Goal: Information Seeking & Learning: Learn about a topic

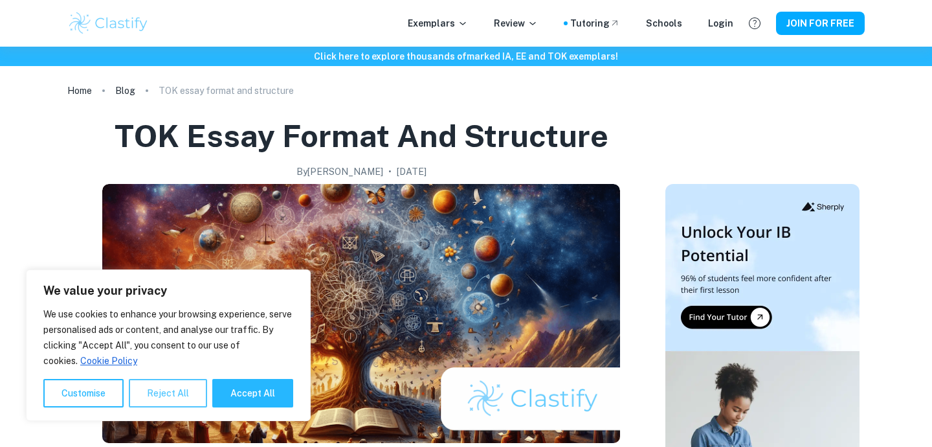
click at [179, 392] on button "Reject All" at bounding box center [168, 393] width 78 height 28
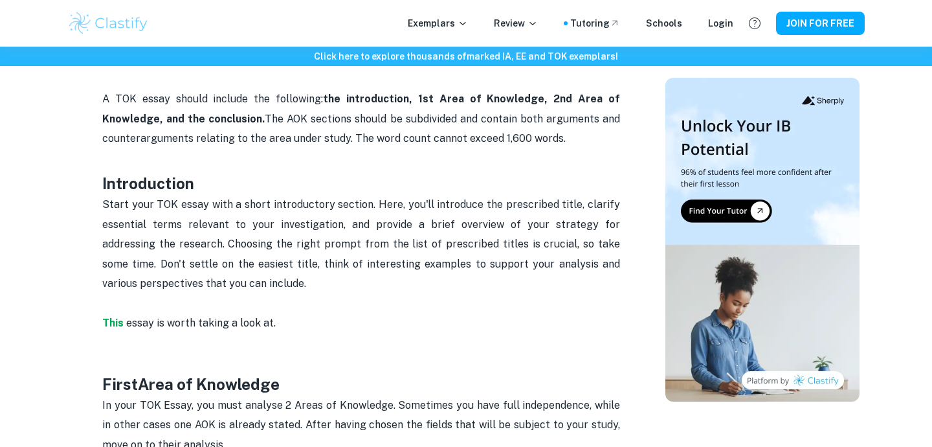
scroll to position [592, 0]
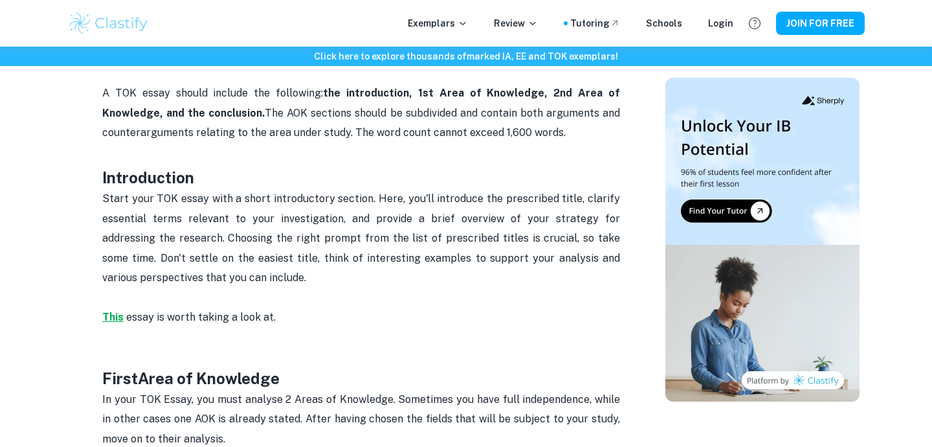
click at [116, 311] on strong "This" at bounding box center [112, 317] width 21 height 12
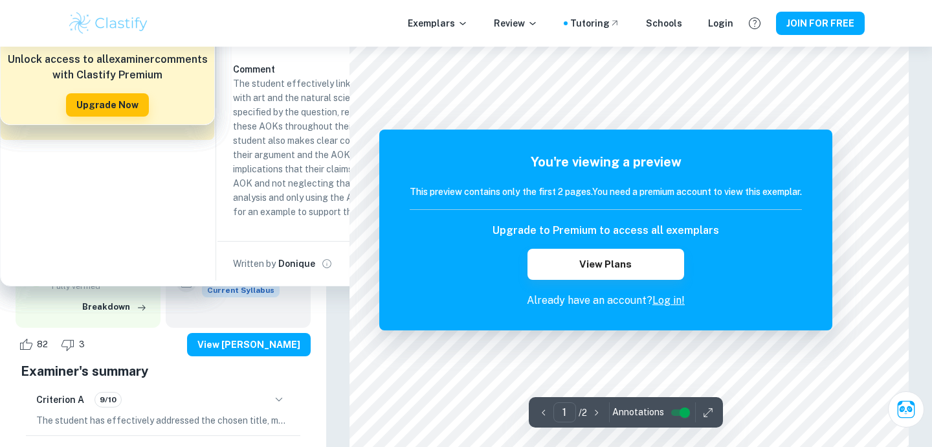
scroll to position [89, 0]
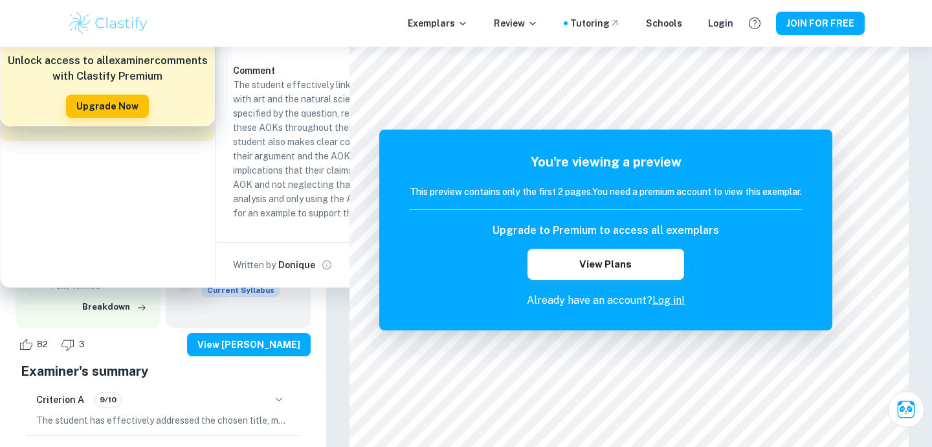
click at [109, 19] on img at bounding box center [108, 23] width 82 height 26
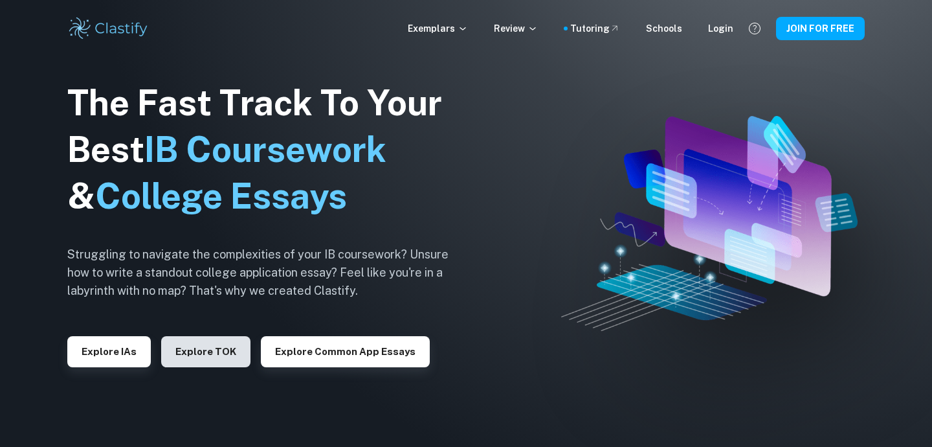
click at [214, 355] on button "Explore TOK" at bounding box center [205, 351] width 89 height 31
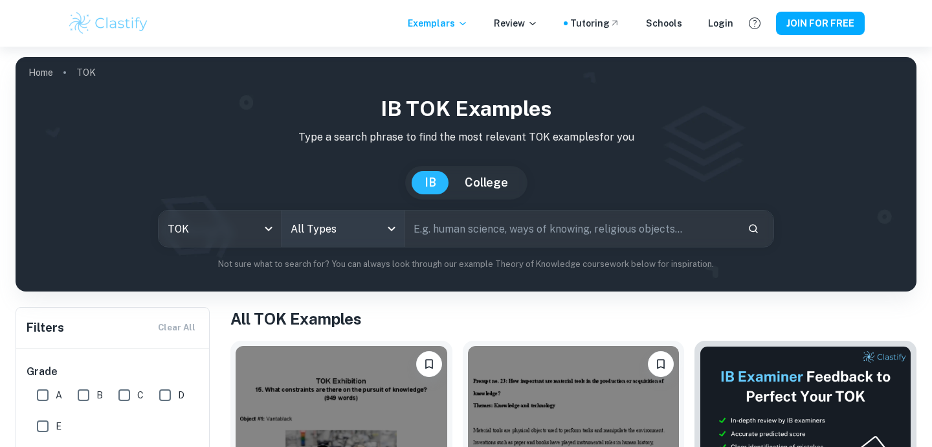
click at [348, 217] on body "We value your privacy We use cookies to enhance your browsing experience, serve…" at bounding box center [466, 270] width 932 height 447
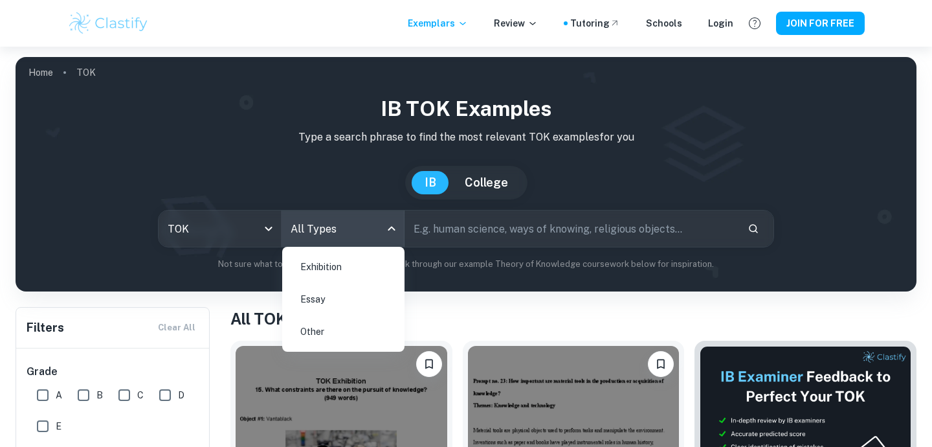
click at [328, 302] on li "Essay" at bounding box center [343, 299] width 112 height 30
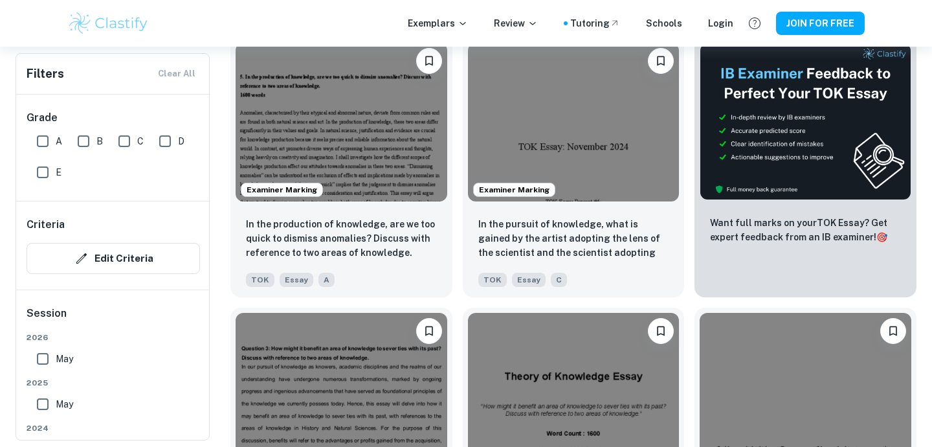
scroll to position [437, 0]
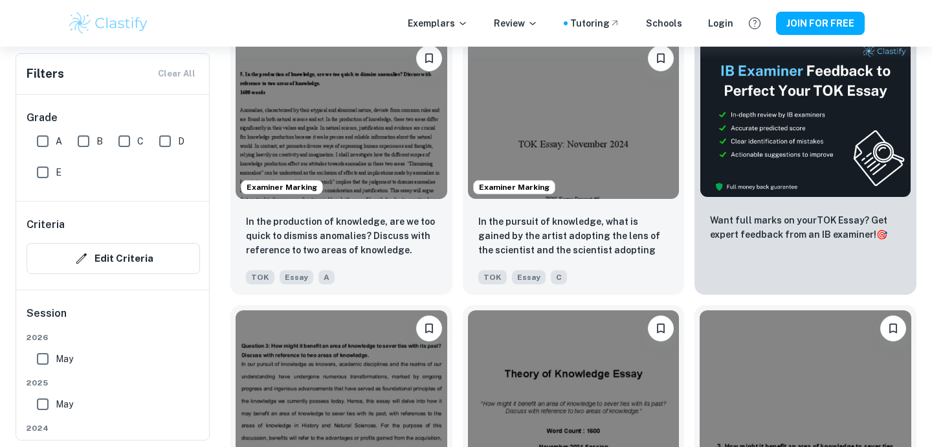
click at [43, 351] on input "May" at bounding box center [43, 359] width 26 height 26
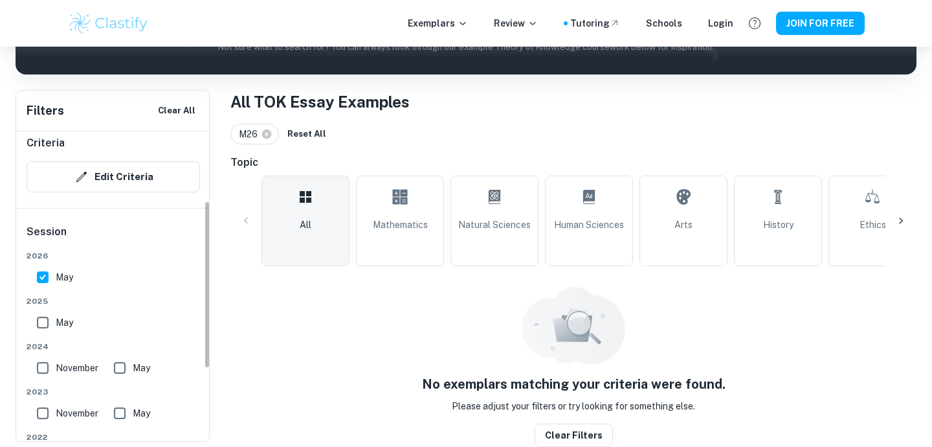
scroll to position [131, 0]
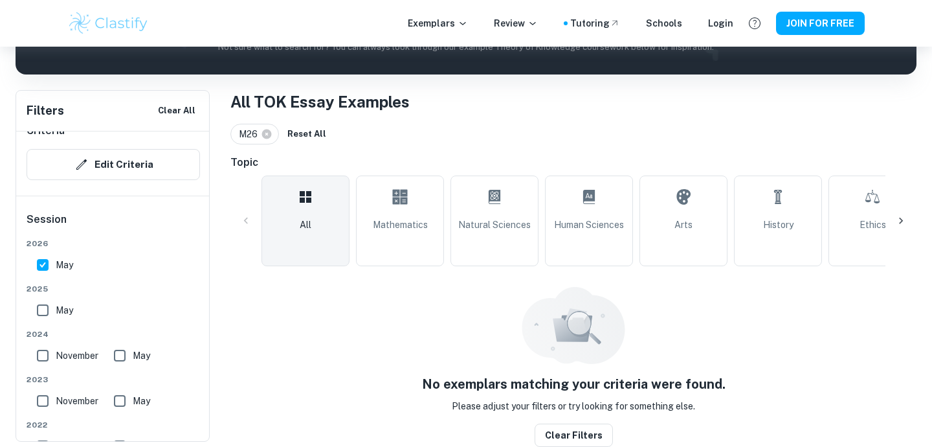
click at [41, 274] on input "May" at bounding box center [43, 265] width 26 height 26
checkbox input "false"
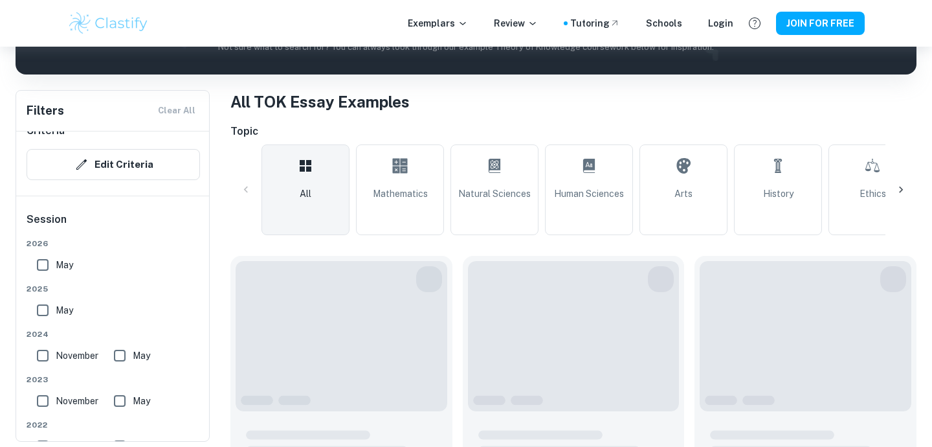
click at [43, 308] on input "May" at bounding box center [43, 310] width 26 height 26
checkbox input "true"
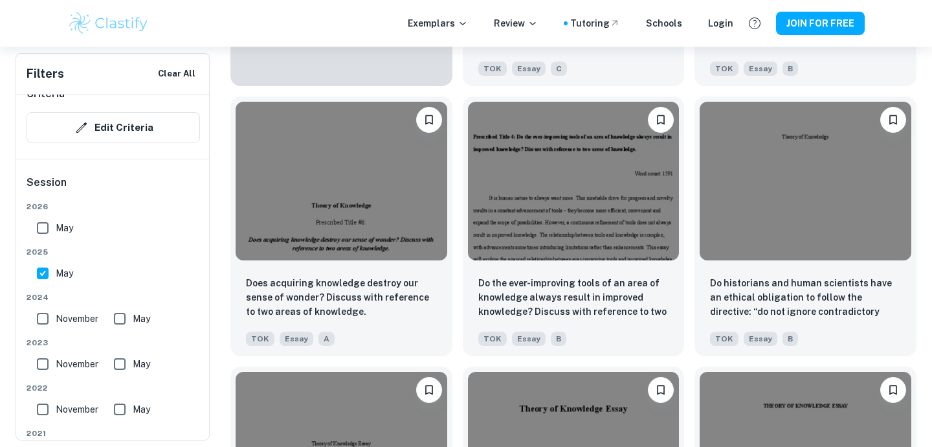
scroll to position [1212, 0]
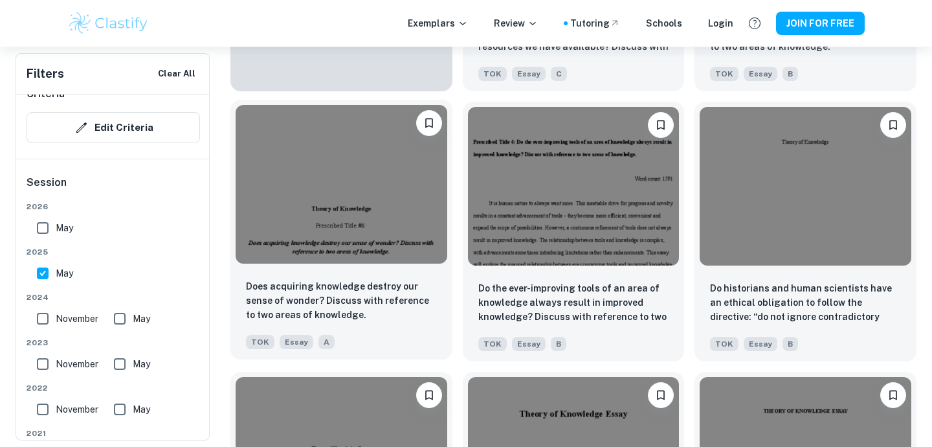
click at [319, 214] on img at bounding box center [342, 184] width 212 height 159
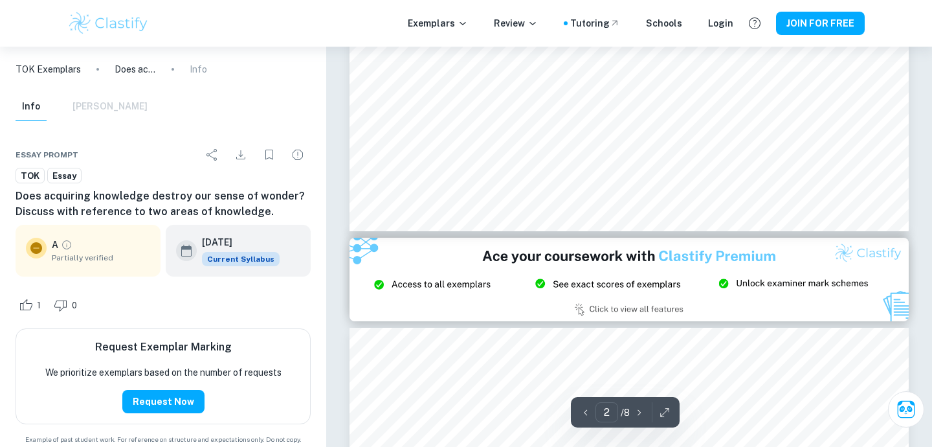
scroll to position [1372, 0]
click at [415, 285] on img at bounding box center [628, 280] width 559 height 84
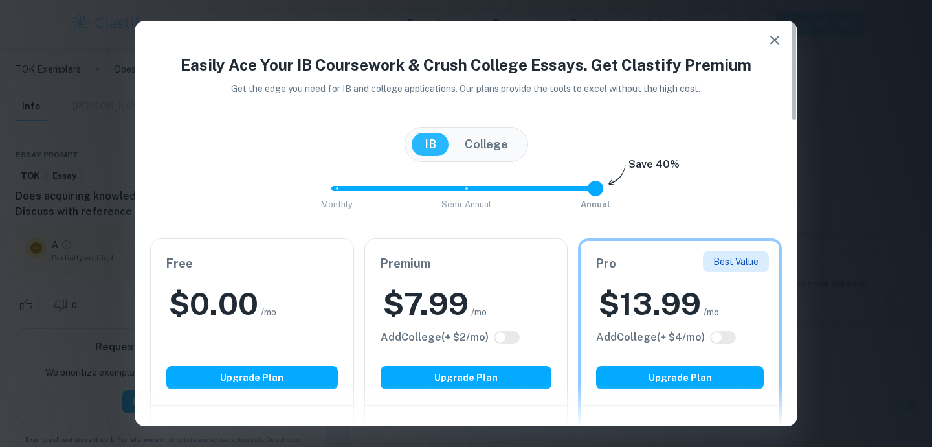
click at [773, 35] on icon "button" at bounding box center [775, 40] width 16 height 16
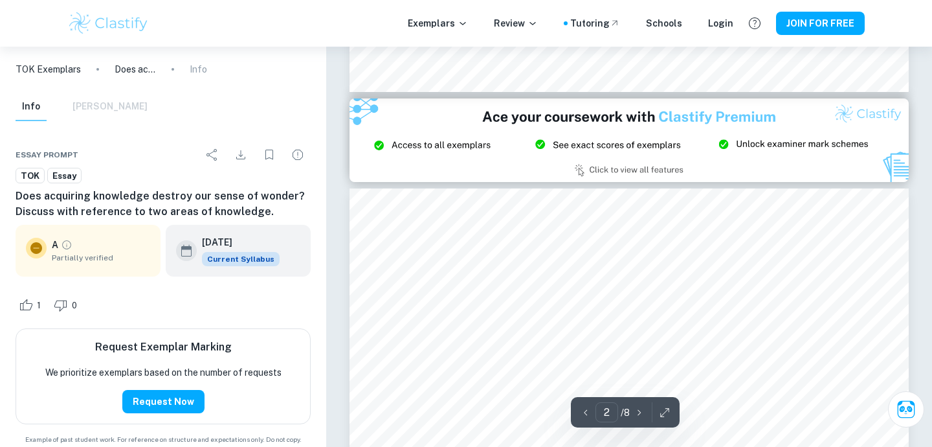
type input "3"
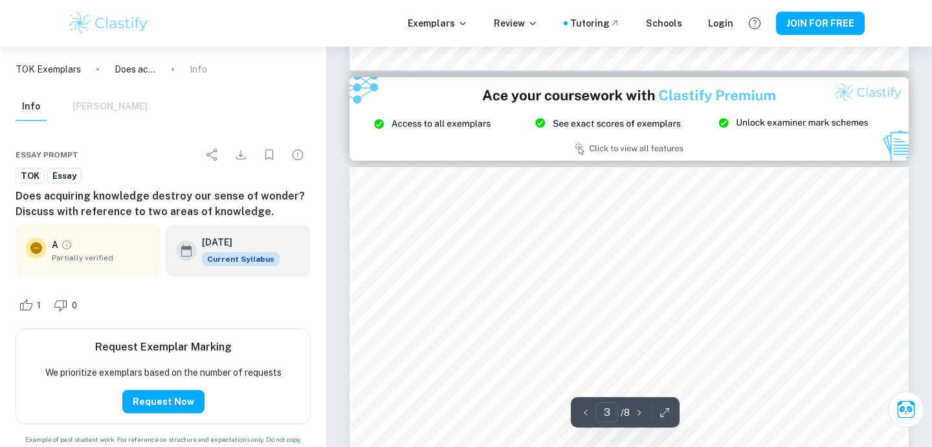
scroll to position [1474, 0]
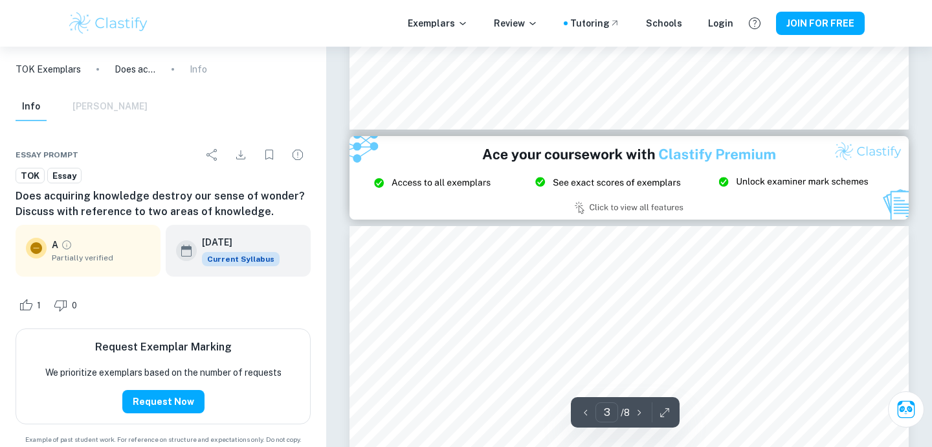
click at [413, 179] on img at bounding box center [628, 178] width 559 height 84
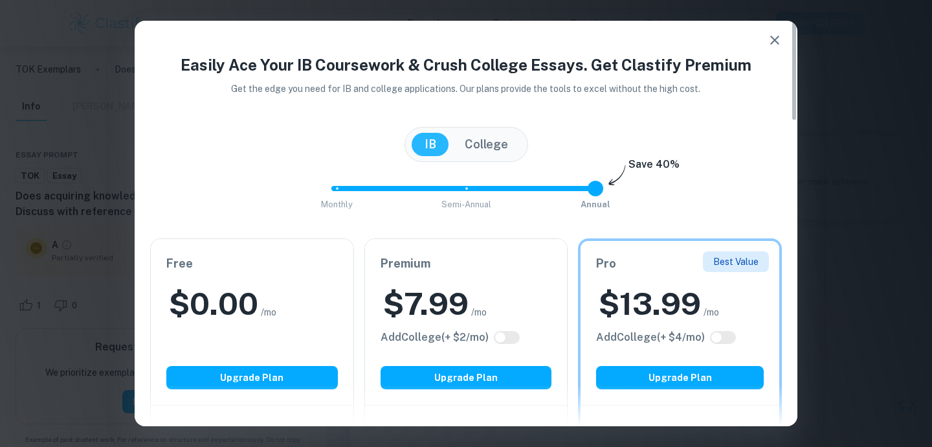
click at [300, 384] on div at bounding box center [466, 404] width 663 height 41
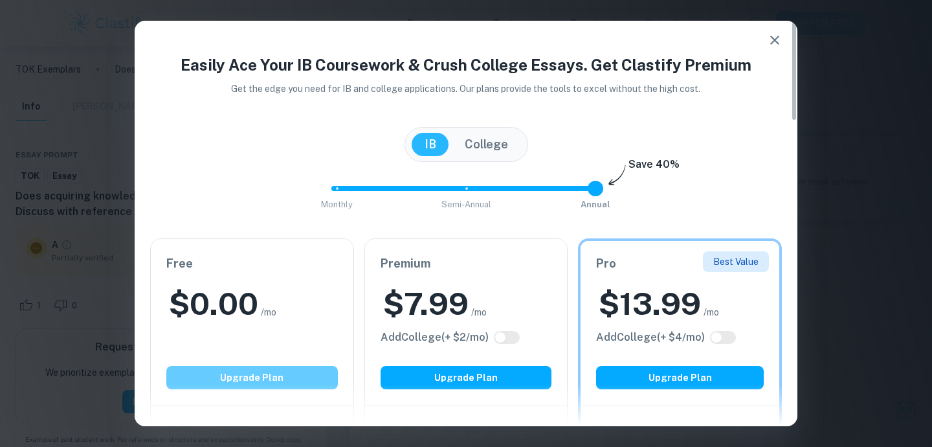
click at [300, 377] on button "Upgrade Plan" at bounding box center [252, 377] width 172 height 23
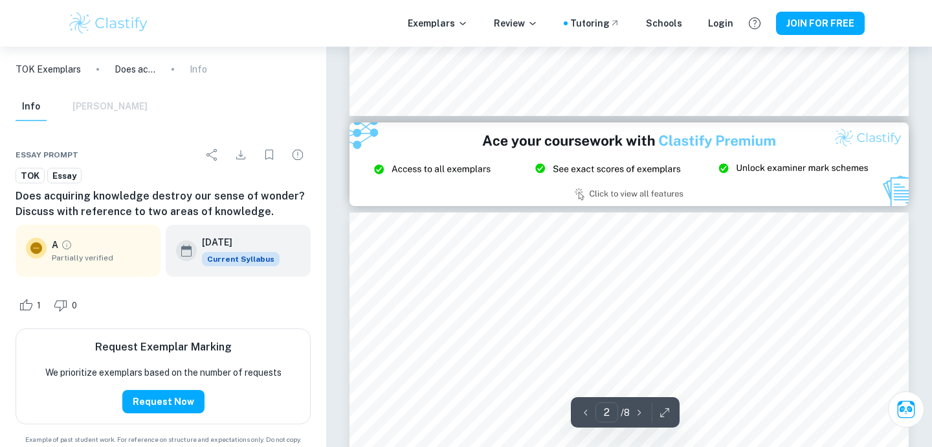
type input "3"
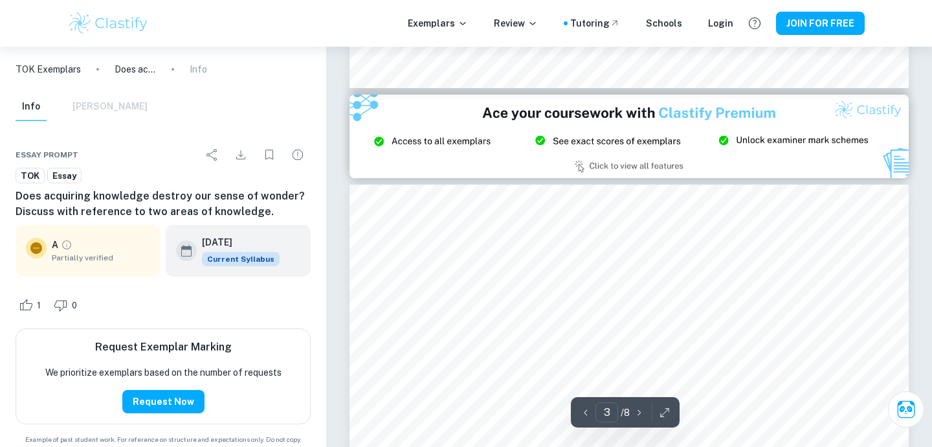
click at [640, 146] on img at bounding box center [628, 136] width 559 height 84
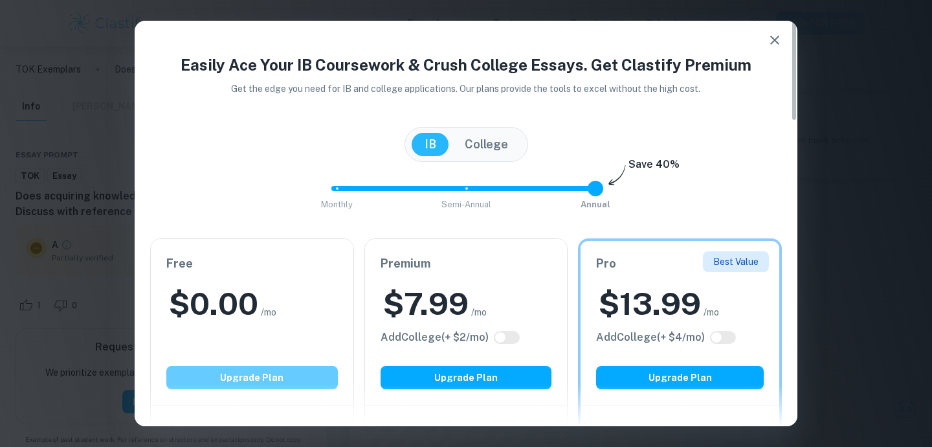
click at [236, 377] on button "Upgrade Plan" at bounding box center [252, 377] width 172 height 23
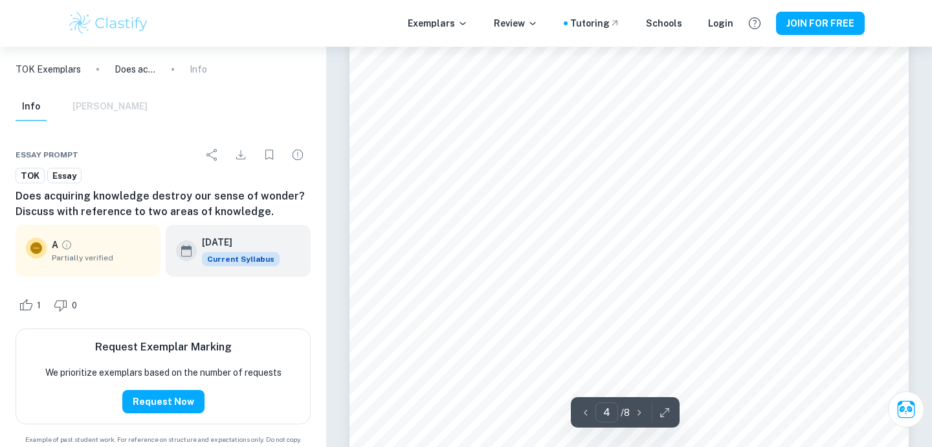
scroll to position [2495, 0]
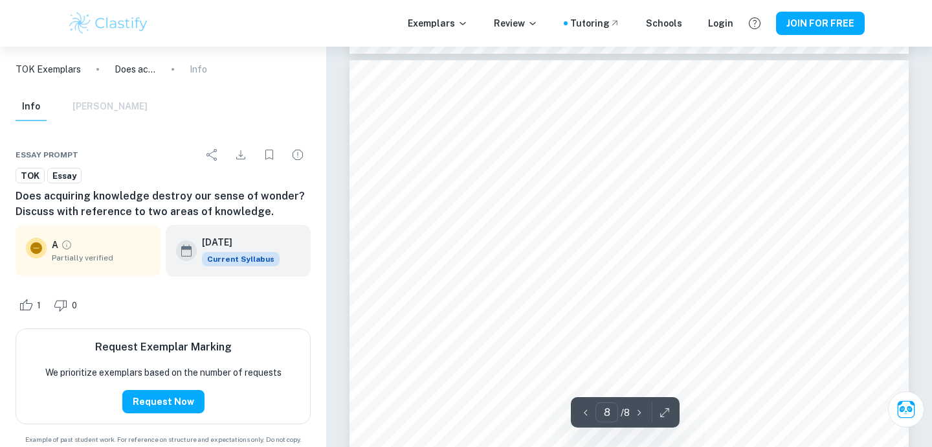
type input "7"
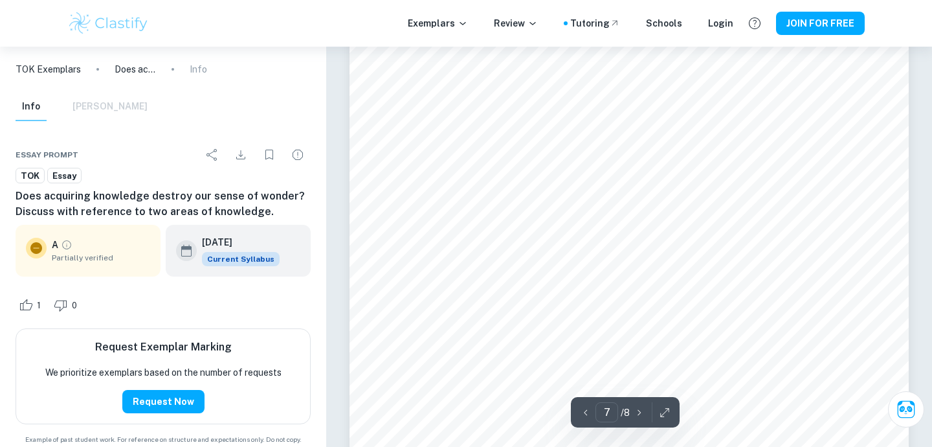
scroll to position [4757, 0]
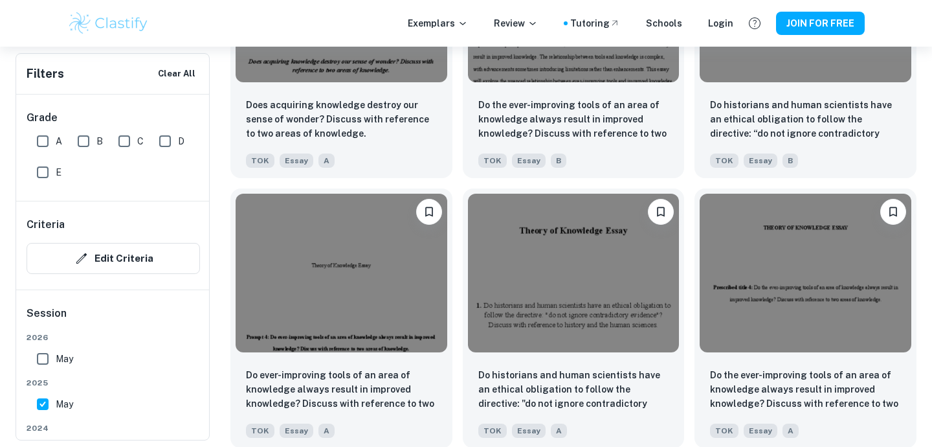
scroll to position [1442, 0]
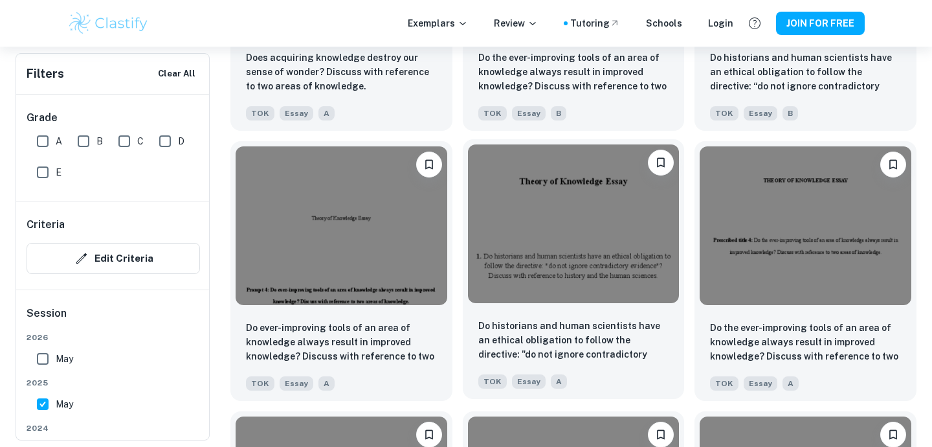
click at [517, 249] on img at bounding box center [574, 223] width 212 height 159
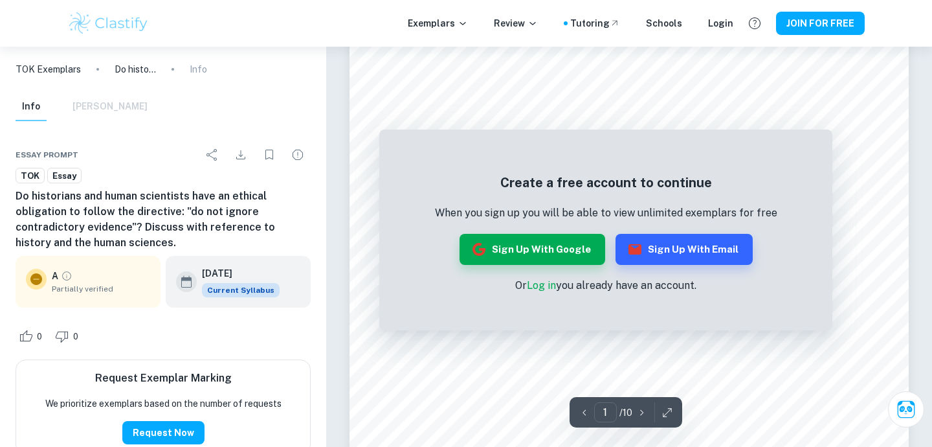
scroll to position [74, 0]
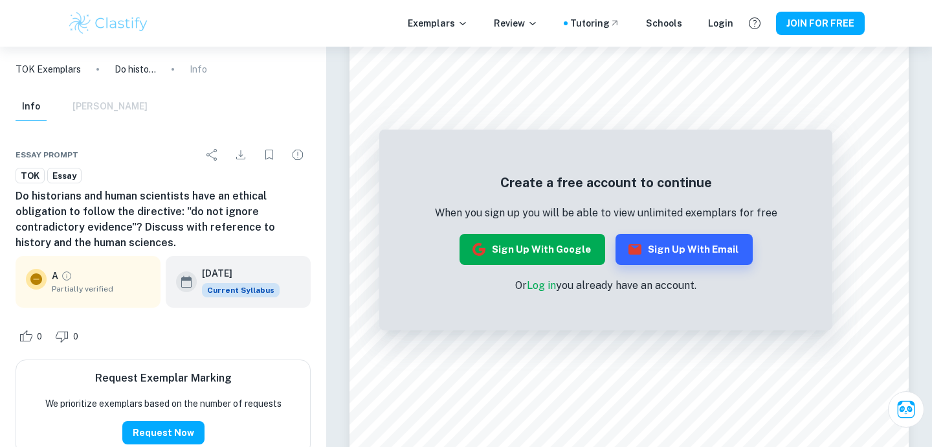
click at [529, 250] on button "Sign up with Google" at bounding box center [533, 249] width 146 height 31
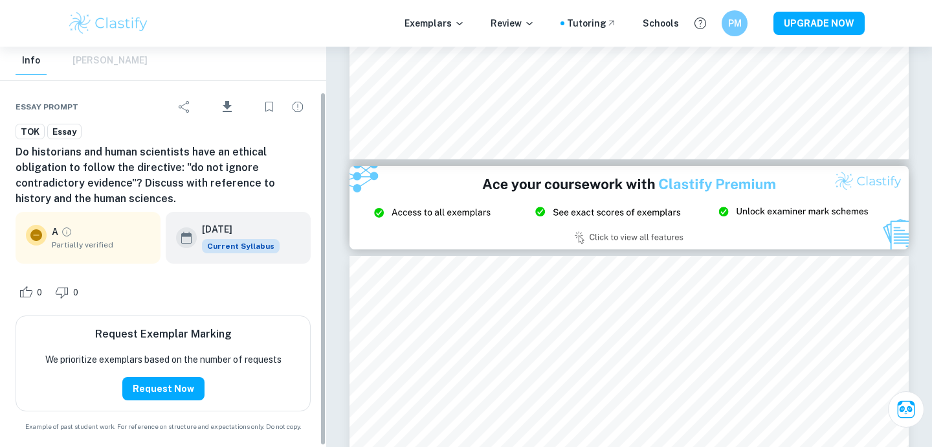
scroll to position [51, 0]
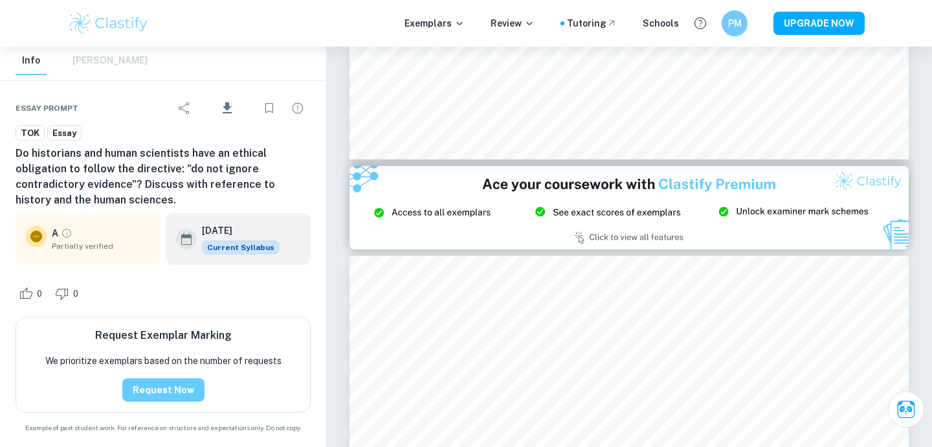
click at [179, 390] on button "Request Now" at bounding box center [163, 389] width 82 height 23
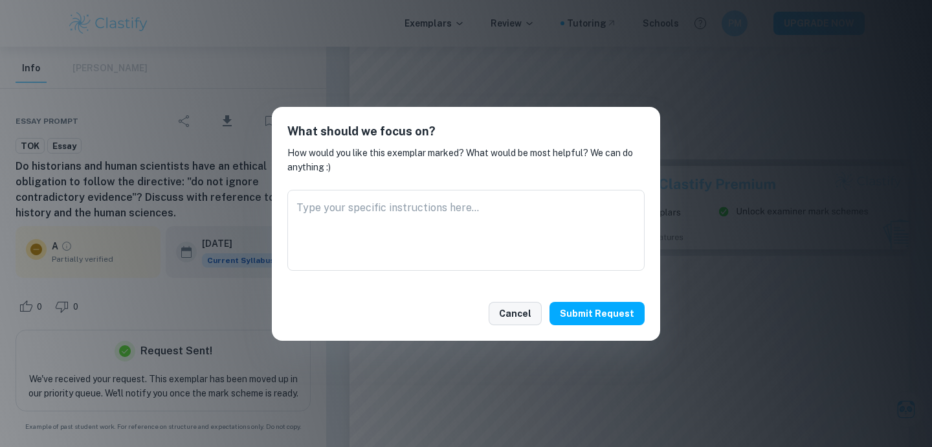
click at [511, 307] on button "Cancel" at bounding box center [515, 313] width 53 height 23
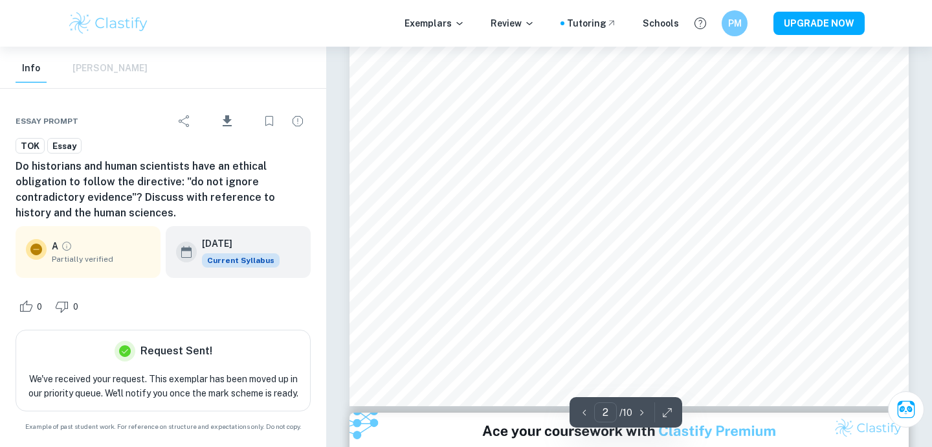
scroll to position [1201, 0]
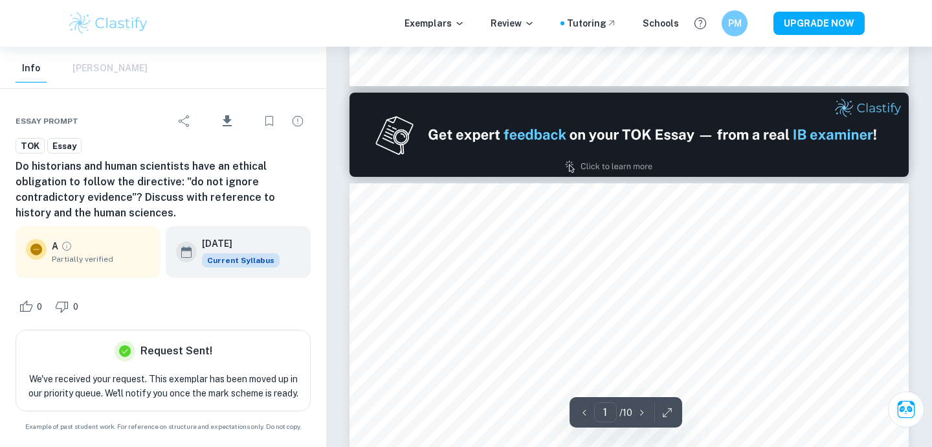
type input "2"
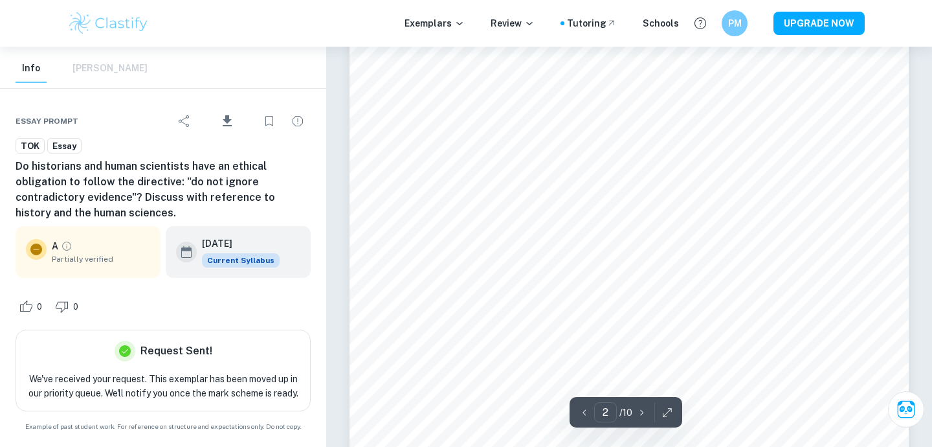
scroll to position [892, 0]
